Goal: Navigation & Orientation: Find specific page/section

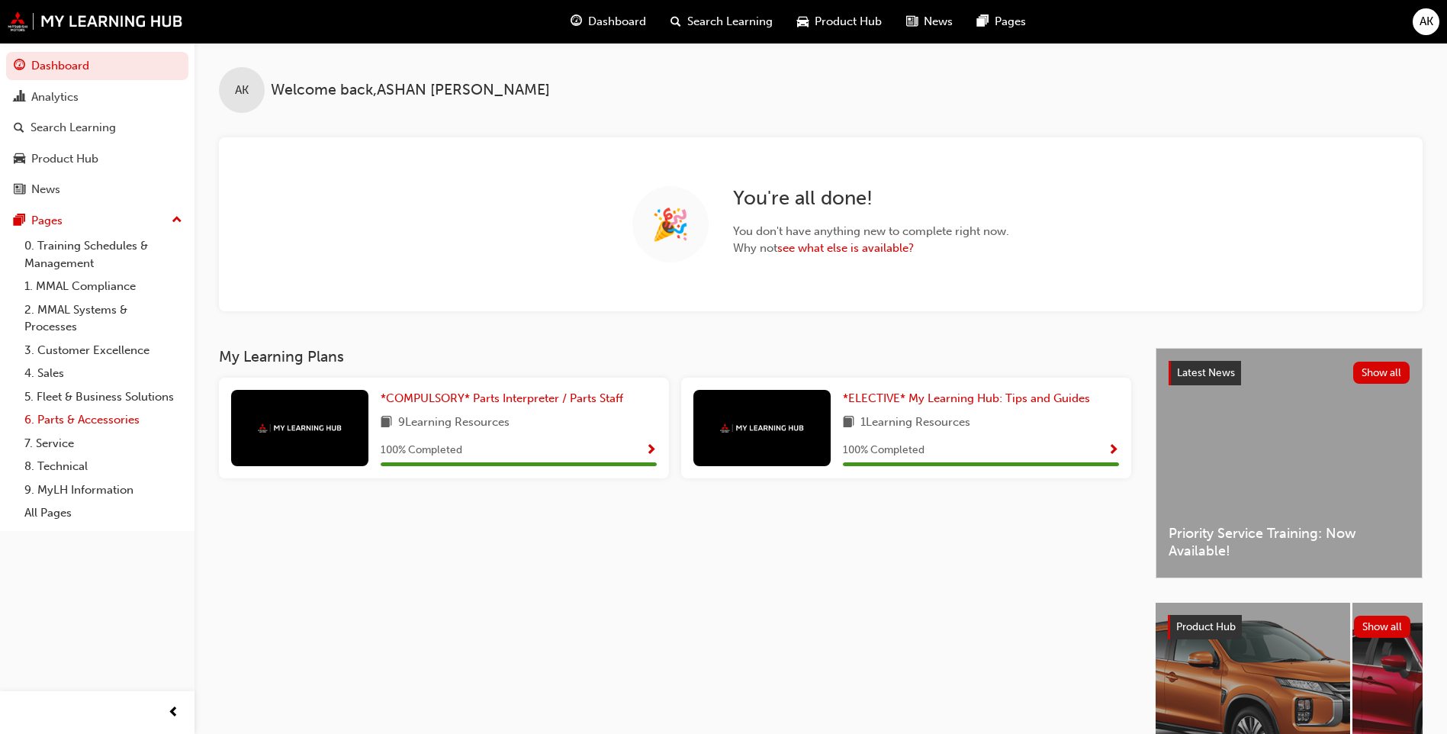
click at [56, 416] on link "6. Parts & Accessories" at bounding box center [103, 420] width 170 height 24
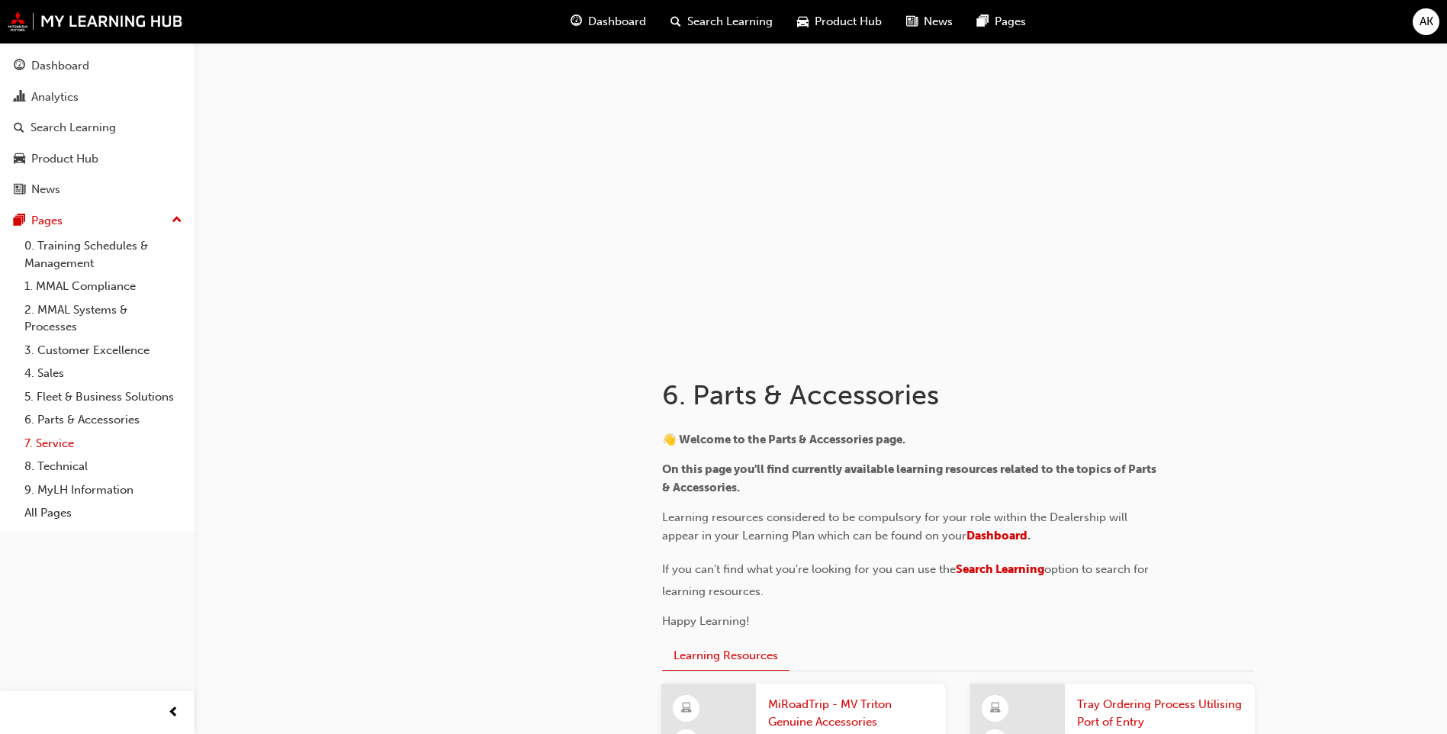
click at [68, 445] on link "7. Service" at bounding box center [103, 444] width 170 height 24
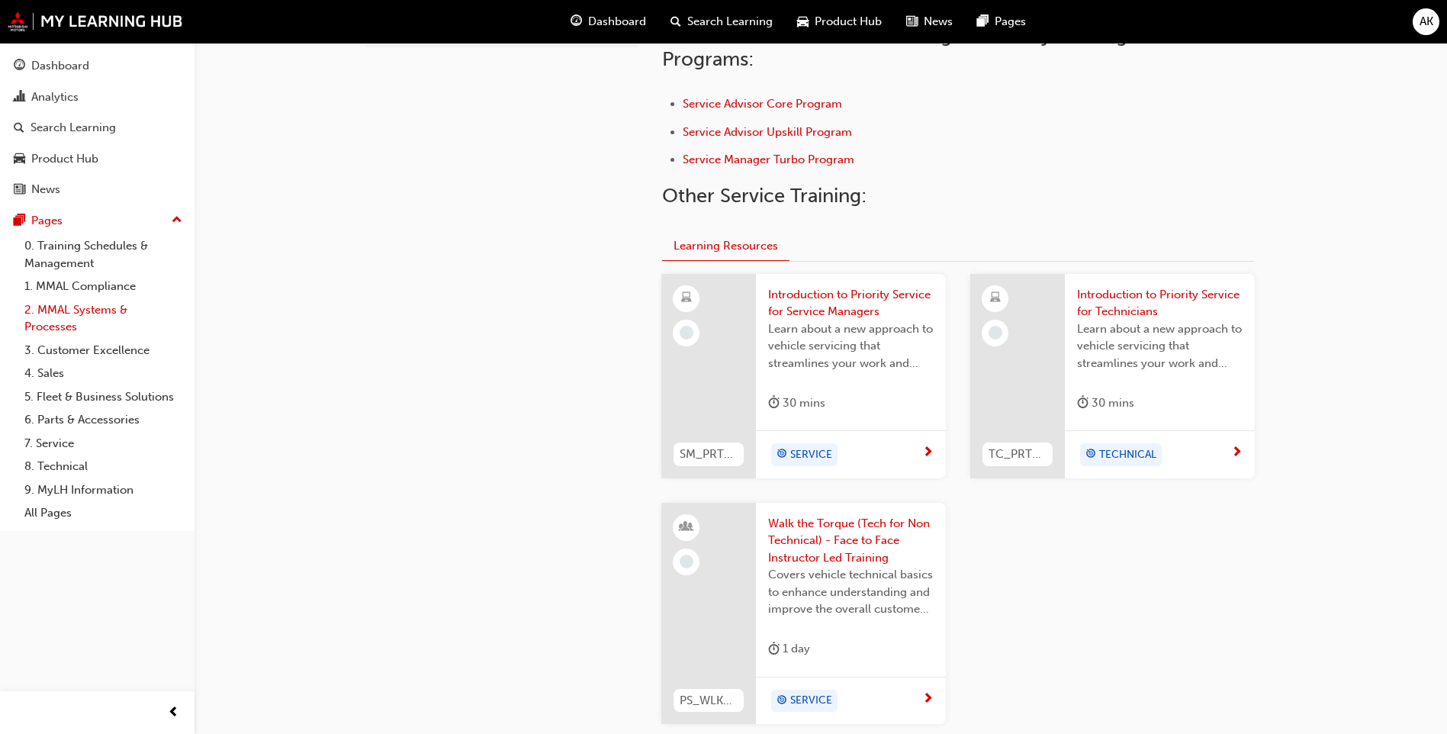
scroll to position [249, 0]
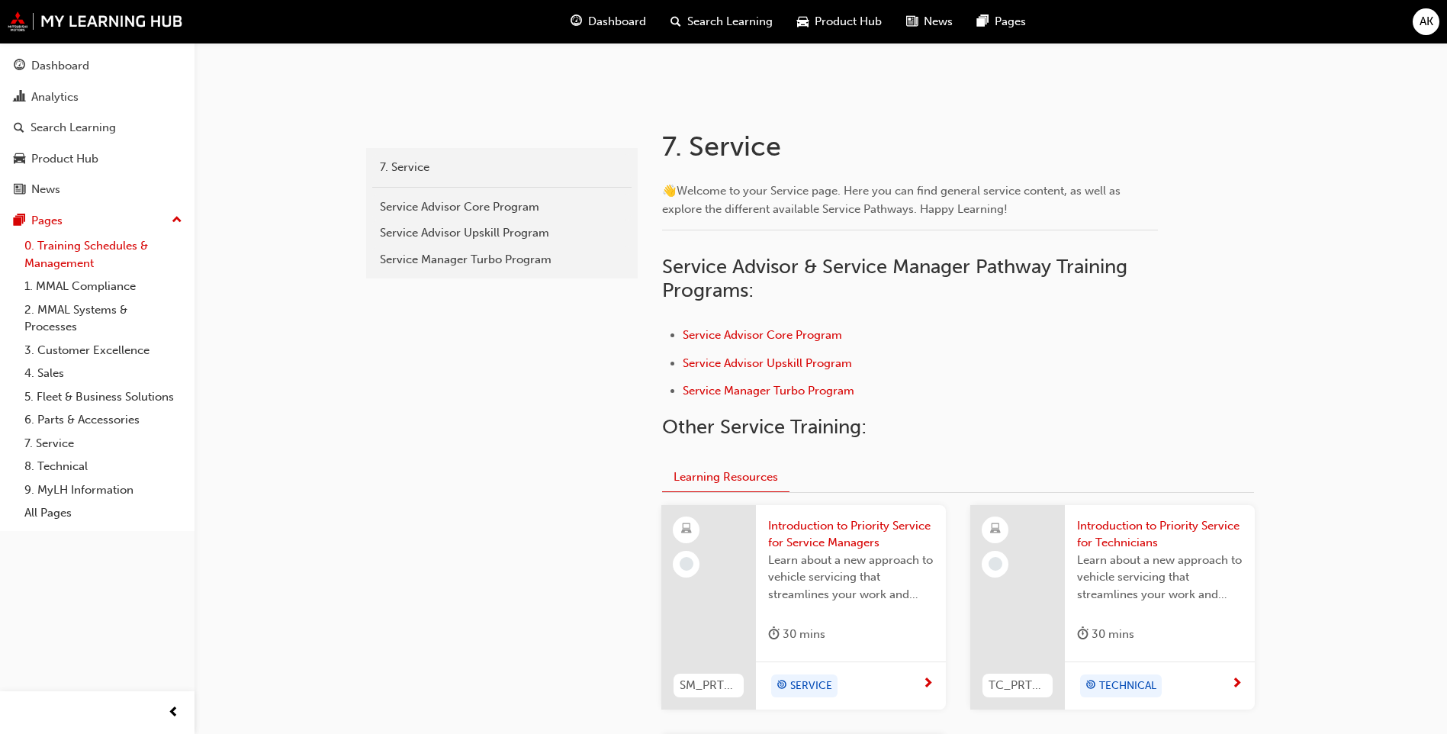
click at [92, 244] on link "0. Training Schedules & Management" at bounding box center [103, 254] width 170 height 40
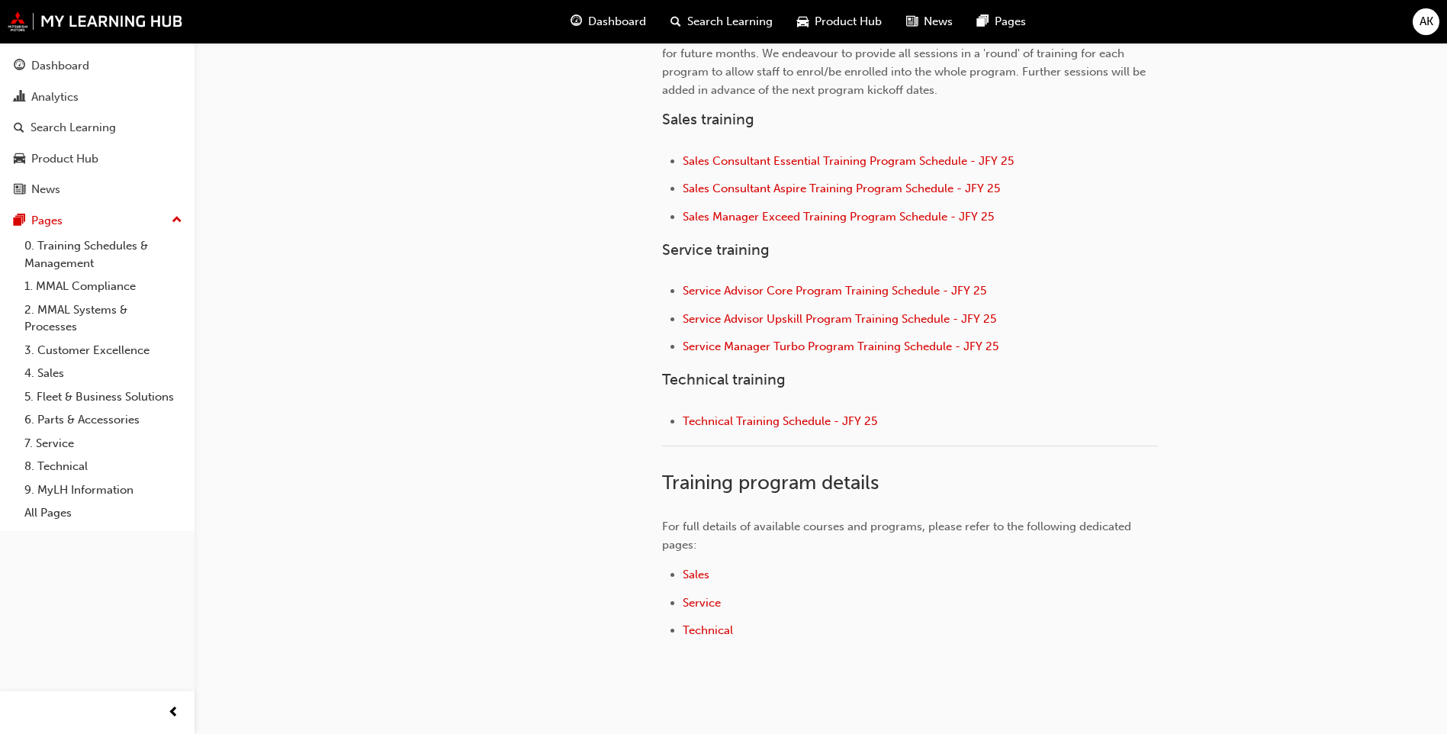
scroll to position [640, 0]
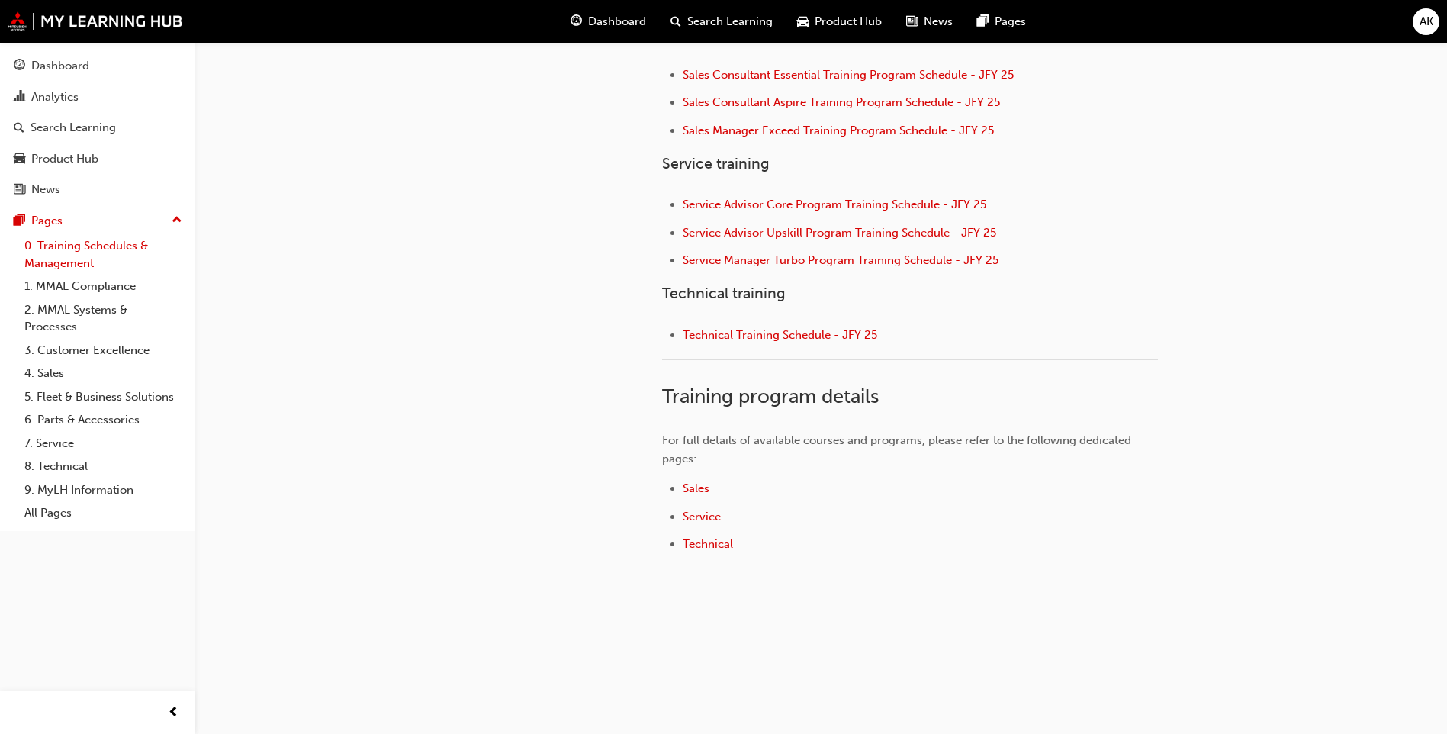
click at [67, 256] on link "0. Training Schedules & Management" at bounding box center [103, 254] width 170 height 40
click at [72, 298] on link "2. MMAL Systems & Processes" at bounding box center [103, 318] width 170 height 40
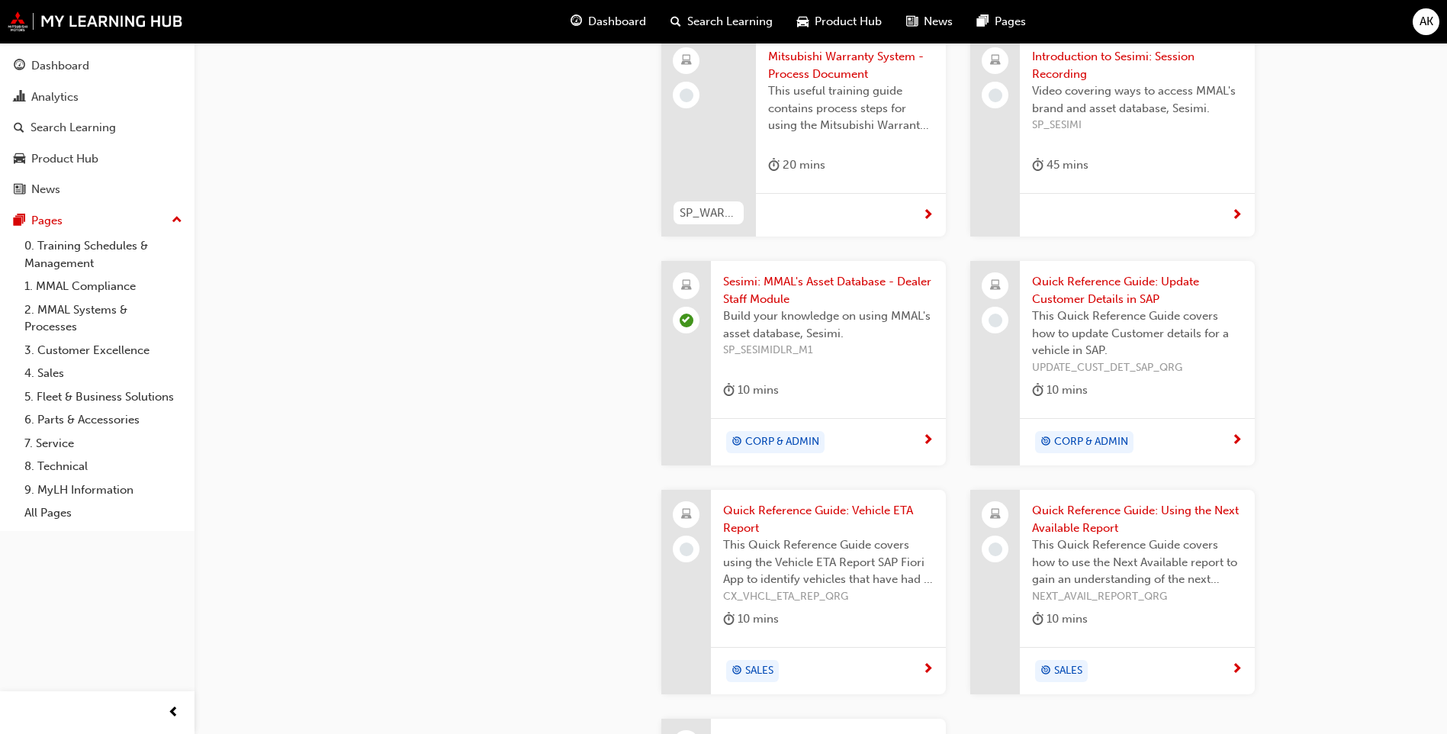
scroll to position [1373, 0]
